Goal: Ask a question

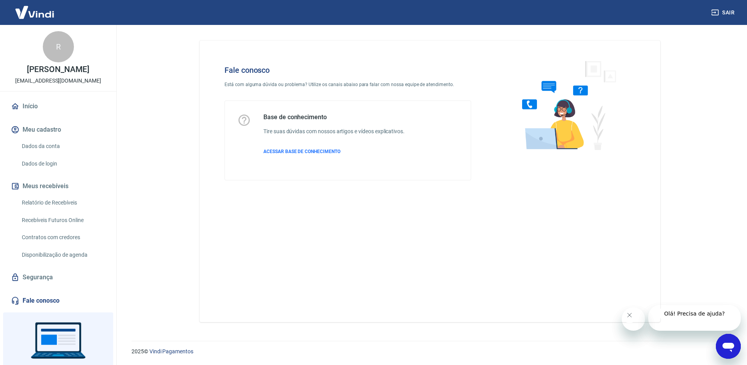
drag, startPoint x: 1456, startPoint y: 685, endPoint x: 728, endPoint y: 350, distance: 802.0
click at [728, 350] on icon "Abrir janela de mensagens" at bounding box center [729, 346] width 14 height 14
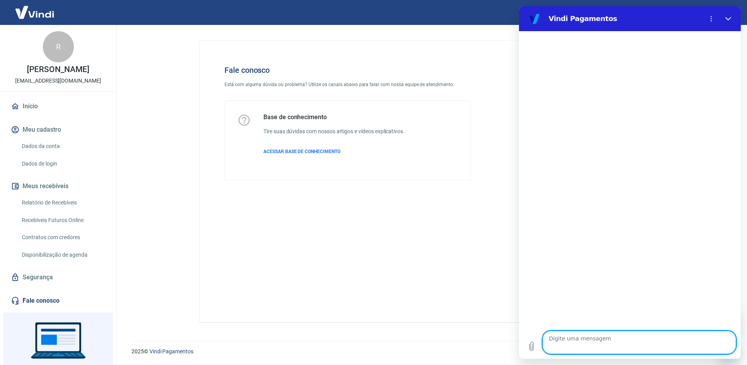
type textarea "x"
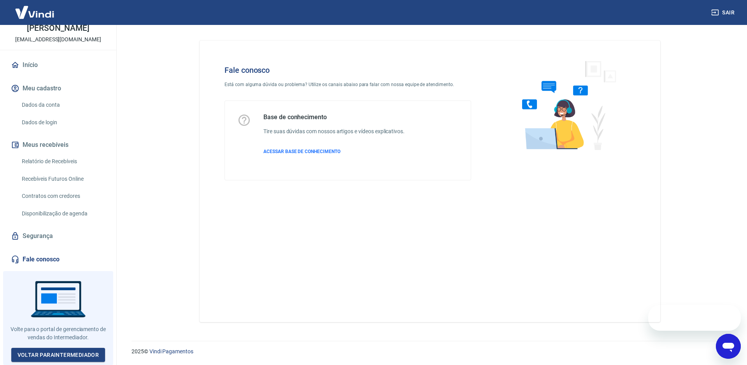
scroll to position [46, 0]
click at [53, 262] on link "Fale conosco" at bounding box center [58, 259] width 98 height 17
click at [54, 260] on link "Fale conosco" at bounding box center [58, 259] width 98 height 17
click at [310, 149] on span "ACESSAR BASE DE CONHECIMENTO" at bounding box center [302, 151] width 77 height 5
